Goal: Task Accomplishment & Management: Use online tool/utility

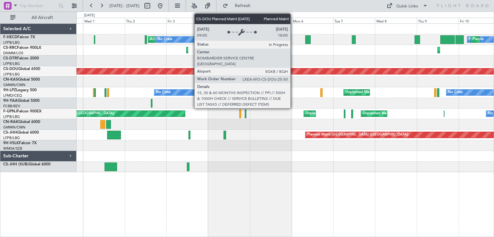
click at [226, 79] on div "AOG Maint Paris ([GEOGRAPHIC_DATA]) No Crew No Crew Planned Maint [GEOGRAPHIC_D…" at bounding box center [284, 98] width 417 height 148
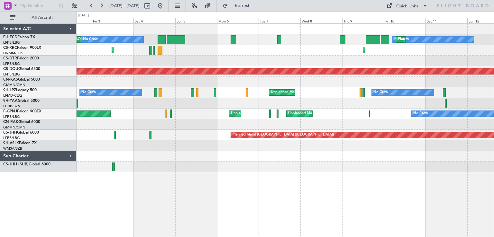
click at [231, 64] on div at bounding box center [284, 61] width 417 height 11
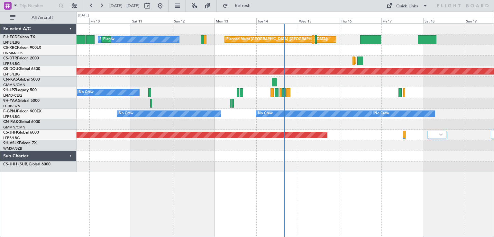
click at [226, 65] on div "No Crew Planned Maint [GEOGRAPHIC_DATA] ([GEOGRAPHIC_DATA]) Planned Maint [GEOG…" at bounding box center [284, 98] width 417 height 148
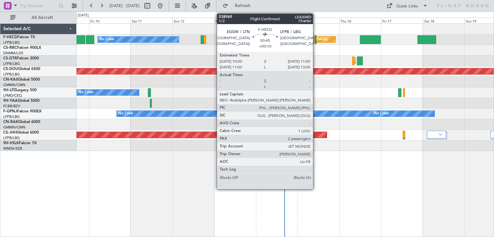
click at [316, 42] on div at bounding box center [316, 39] width 2 height 9
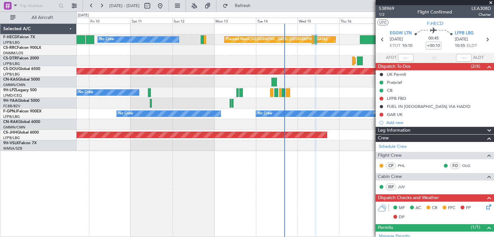
click at [366, 35] on div at bounding box center [370, 39] width 21 height 9
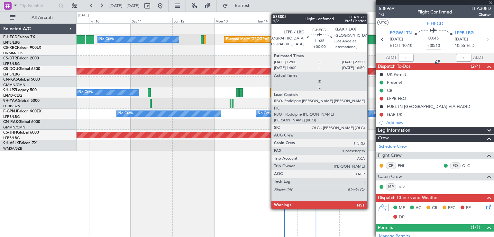
type input "1"
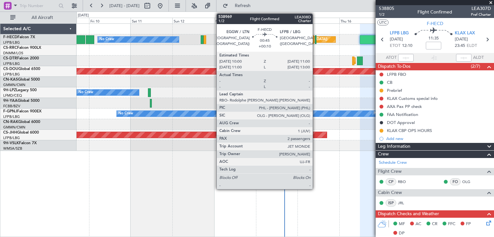
click at [315, 38] on div at bounding box center [316, 39] width 2 height 9
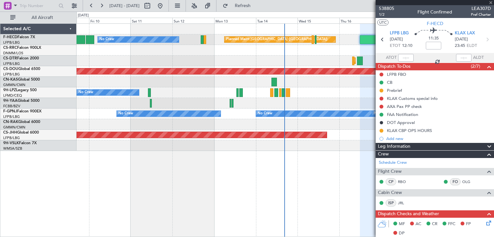
type input "+00:10"
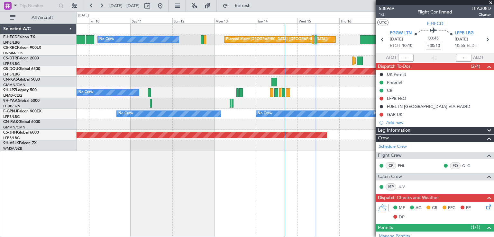
click at [13, 99] on div "Planned Maint [GEOGRAPHIC_DATA] ([GEOGRAPHIC_DATA]) No Crew Planned Maint [GEOG…" at bounding box center [247, 125] width 494 height 226
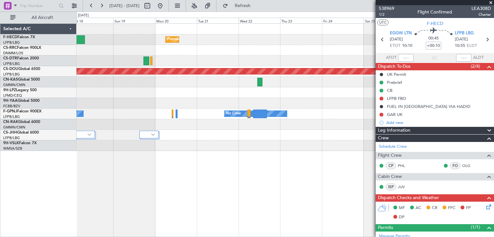
click at [150, 78] on div "Planned Maint [GEOGRAPHIC_DATA] ([GEOGRAPHIC_DATA]) Planned Maint [GEOGRAPHIC_D…" at bounding box center [284, 87] width 417 height 127
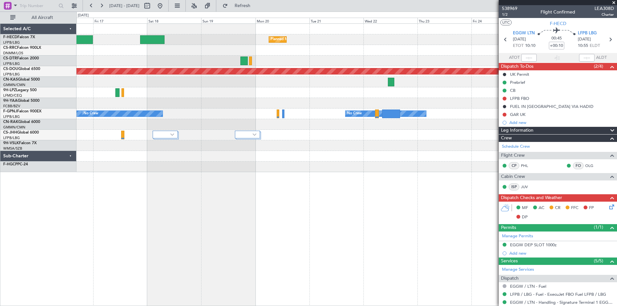
click at [389, 143] on div "Planned Maint [GEOGRAPHIC_DATA] ([GEOGRAPHIC_DATA]) Planned Maint [GEOGRAPHIC_D…" at bounding box center [346, 98] width 540 height 148
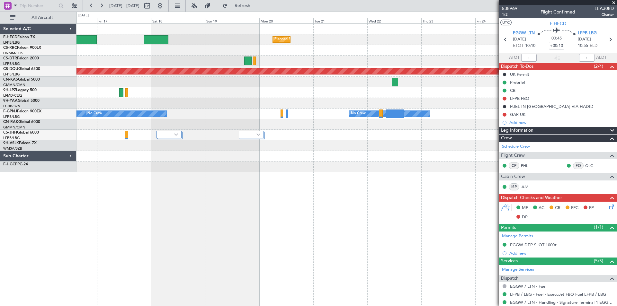
click at [385, 118] on div "Planned Maint [GEOGRAPHIC_DATA] ([GEOGRAPHIC_DATA]) Planned Maint [GEOGRAPHIC_D…" at bounding box center [346, 98] width 540 height 148
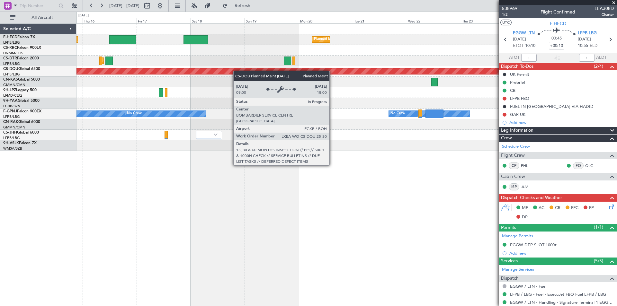
click at [126, 87] on div "Planned Maint [GEOGRAPHIC_DATA] ([GEOGRAPHIC_DATA]) Planned Maint [GEOGRAPHIC_D…" at bounding box center [346, 87] width 540 height 127
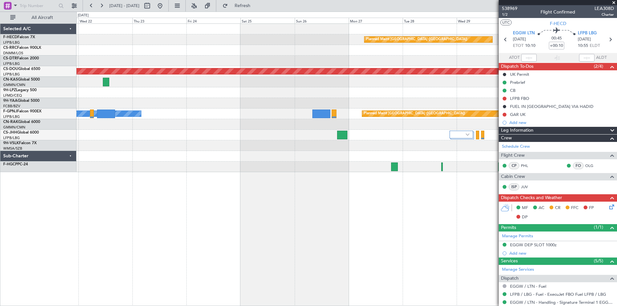
click at [161, 100] on div "Planned Maint [GEOGRAPHIC_DATA] ([GEOGRAPHIC_DATA]) Planned Maint [GEOGRAPHIC_D…" at bounding box center [346, 98] width 540 height 148
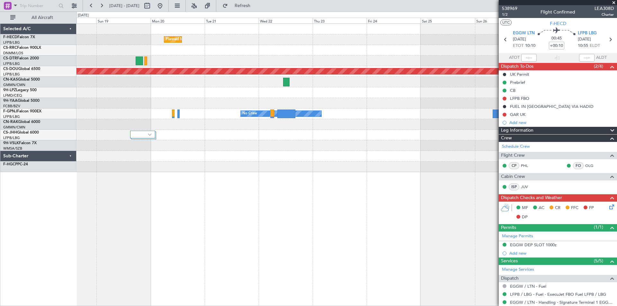
click at [419, 73] on div "Planned Maint [GEOGRAPHIC_DATA] ([GEOGRAPHIC_DATA]) Planned Maint [GEOGRAPHIC_D…" at bounding box center [346, 98] width 540 height 148
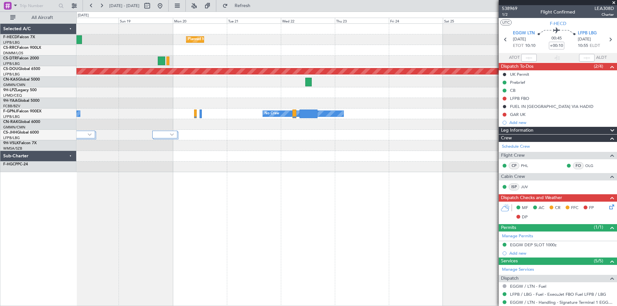
click at [493, 2] on span at bounding box center [613, 3] width 6 height 6
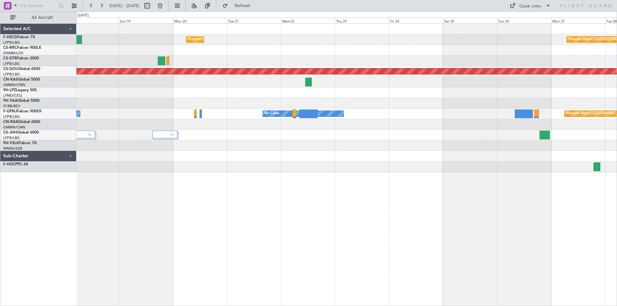
type input "0"
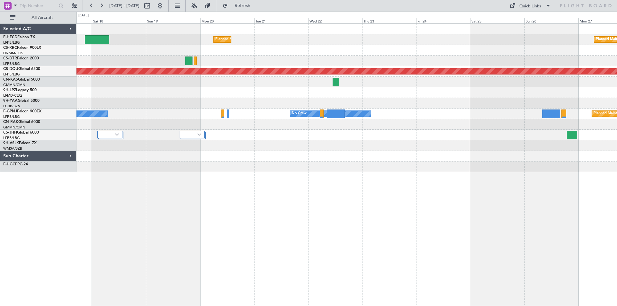
click at [380, 155] on div "Planned Maint [GEOGRAPHIC_DATA] ([GEOGRAPHIC_DATA]) Planned Maint [GEOGRAPHIC_D…" at bounding box center [346, 98] width 540 height 148
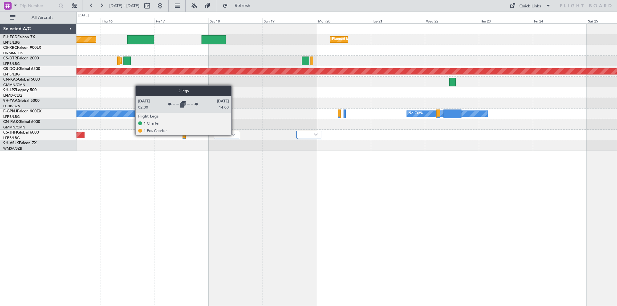
click at [235, 135] on img at bounding box center [234, 134] width 4 height 3
